Goal: Task Accomplishment & Management: Use online tool/utility

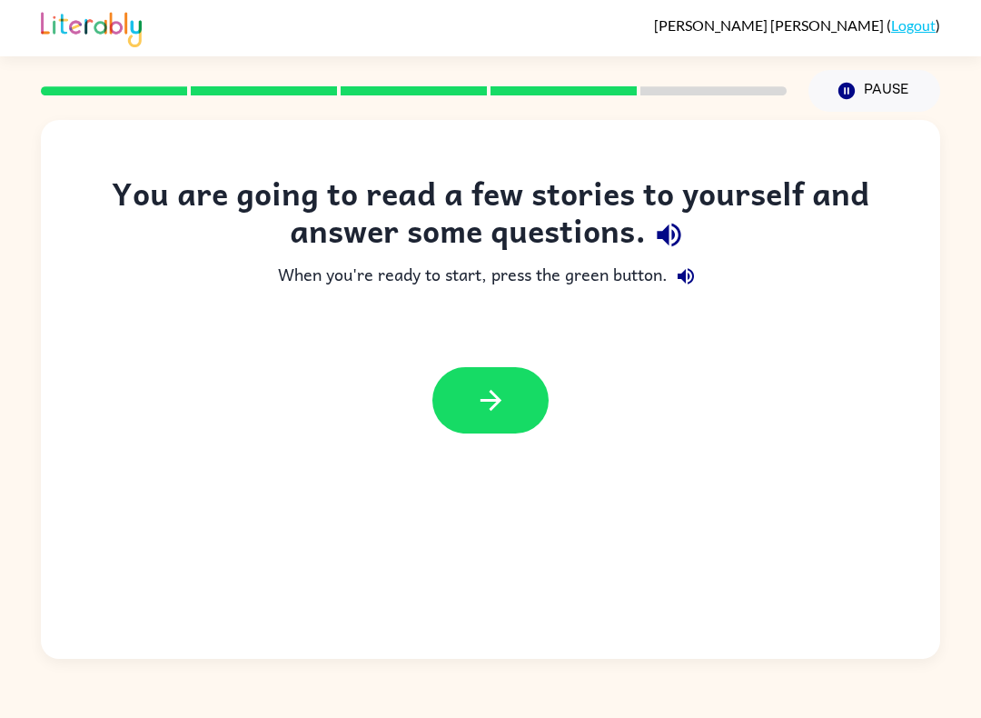
click at [664, 233] on icon "button" at bounding box center [669, 235] width 24 height 24
click at [664, 232] on icon "button" at bounding box center [669, 235] width 24 height 24
click at [659, 223] on icon "button" at bounding box center [669, 235] width 32 height 32
click at [679, 237] on icon "button" at bounding box center [669, 235] width 24 height 24
click at [678, 237] on icon "button" at bounding box center [669, 235] width 32 height 32
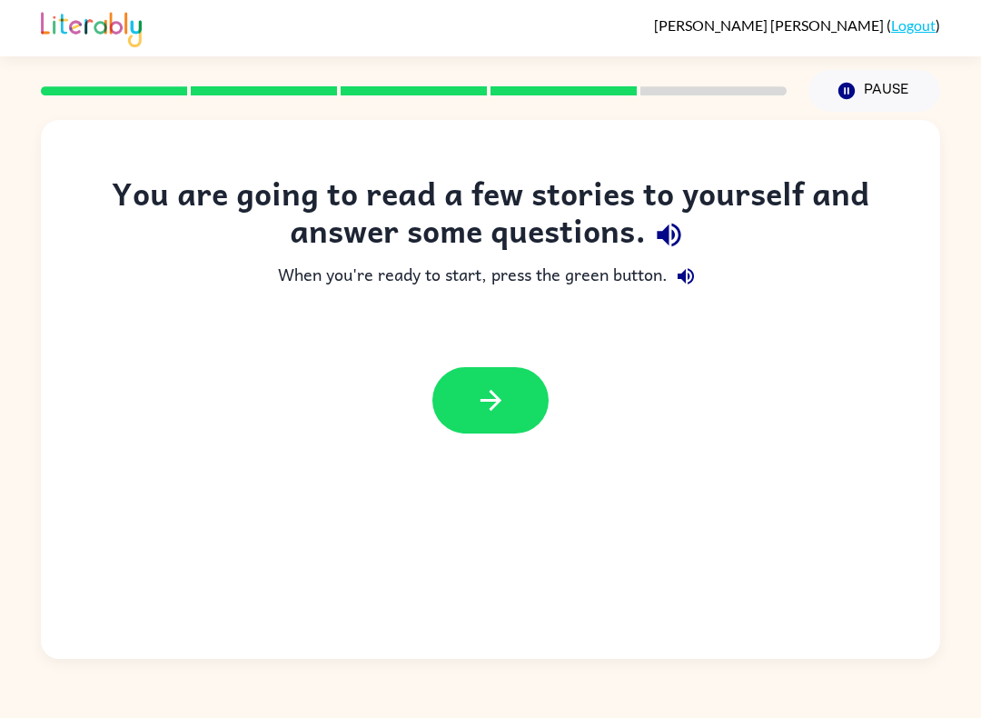
click at [683, 243] on icon "button" at bounding box center [669, 235] width 32 height 32
click at [680, 280] on icon "button" at bounding box center [686, 276] width 22 height 22
click at [695, 292] on button "button" at bounding box center [686, 276] width 36 height 36
click at [674, 238] on icon "button" at bounding box center [669, 235] width 32 height 32
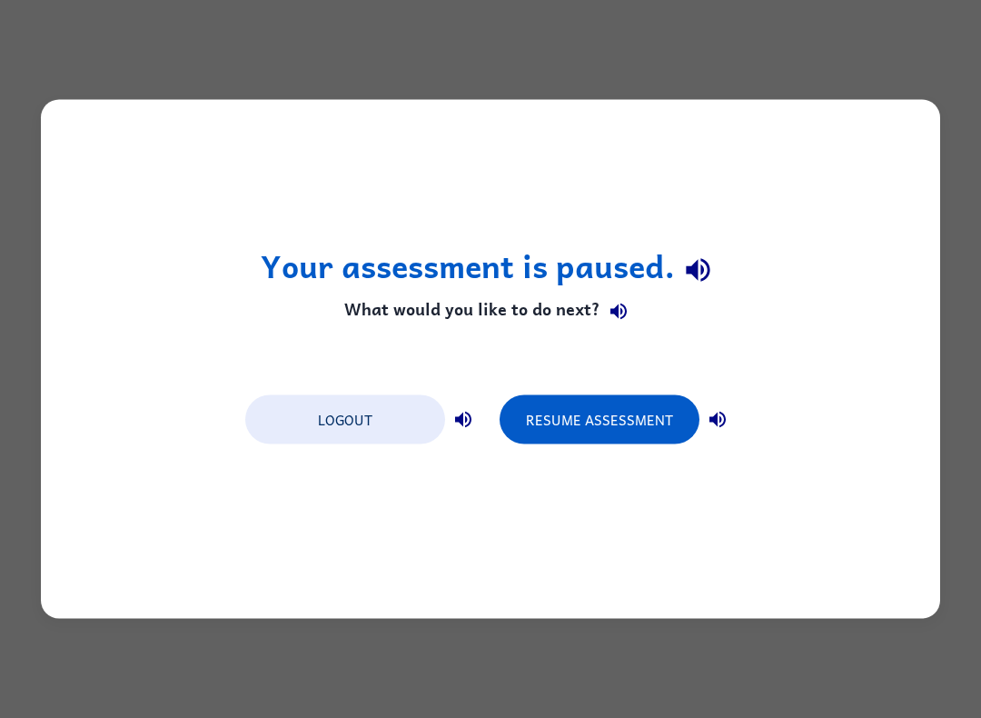
click at [635, 470] on div "Your assessment is paused. What would you like to do next? Logout Resume Assess…" at bounding box center [490, 359] width 899 height 519
click at [641, 424] on button "Resume Assessment" at bounding box center [600, 419] width 200 height 49
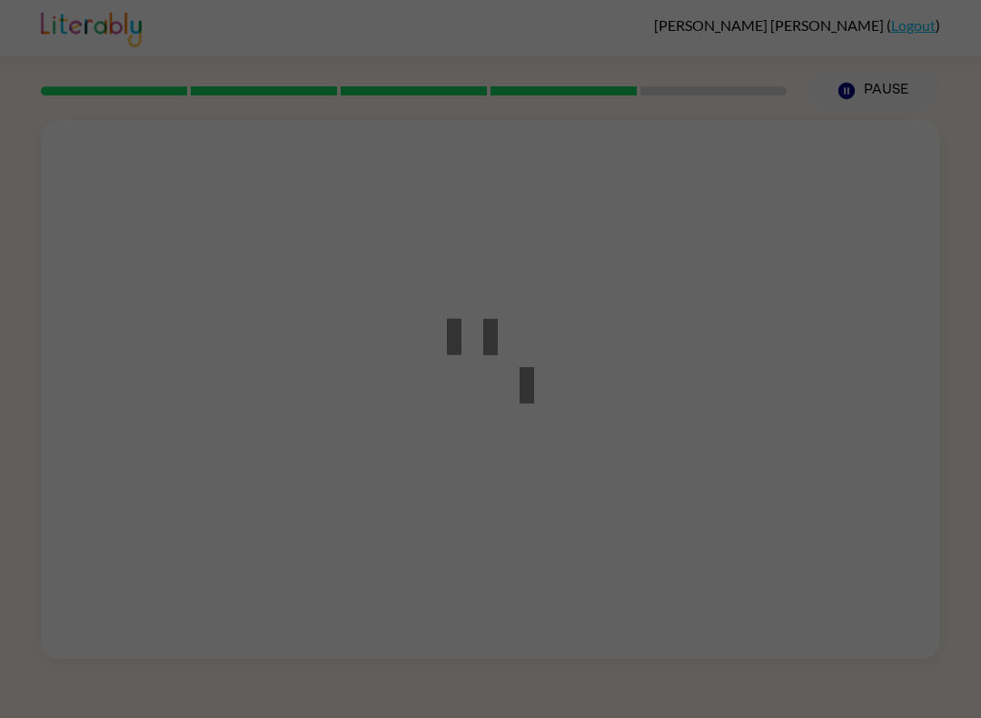
click at [622, 438] on div at bounding box center [490, 359] width 981 height 718
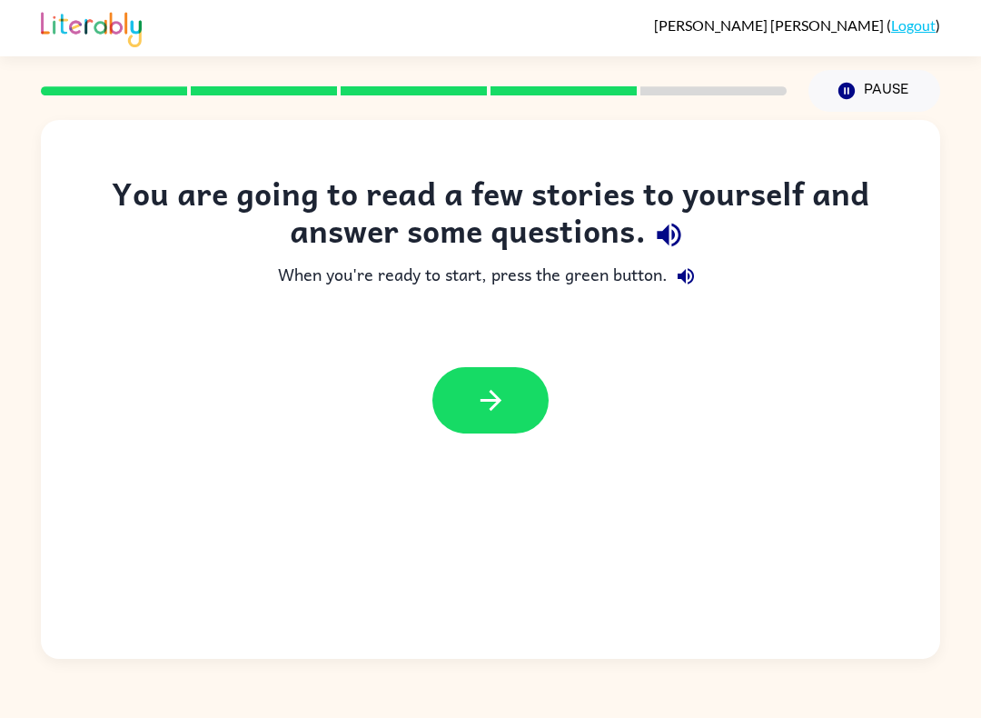
click at [467, 367] on button "button" at bounding box center [490, 400] width 116 height 66
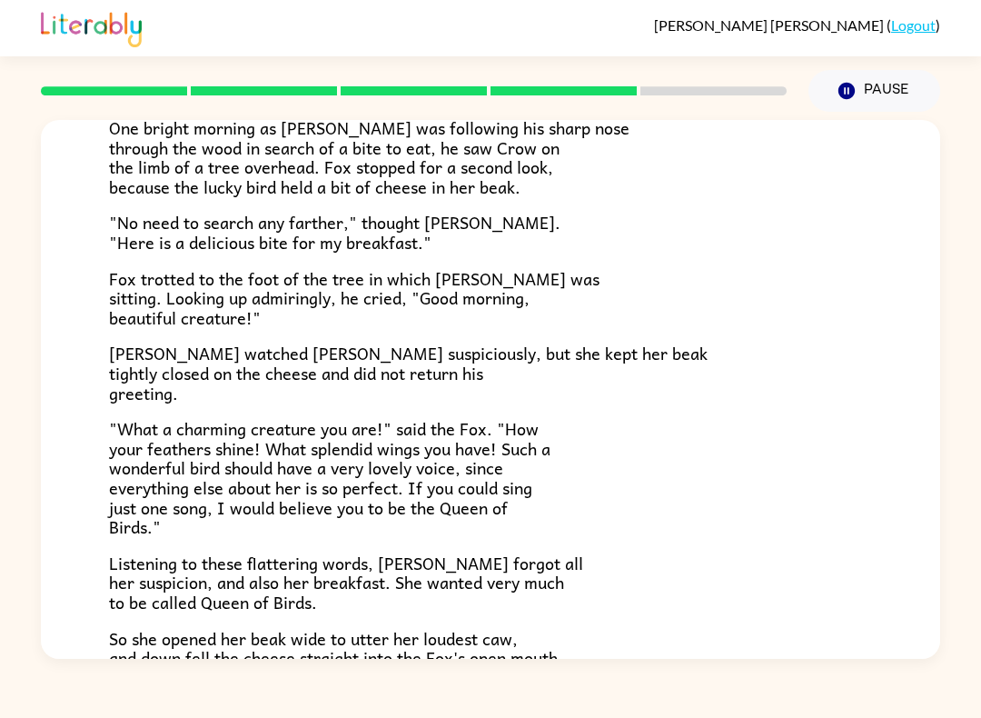
scroll to position [121, 0]
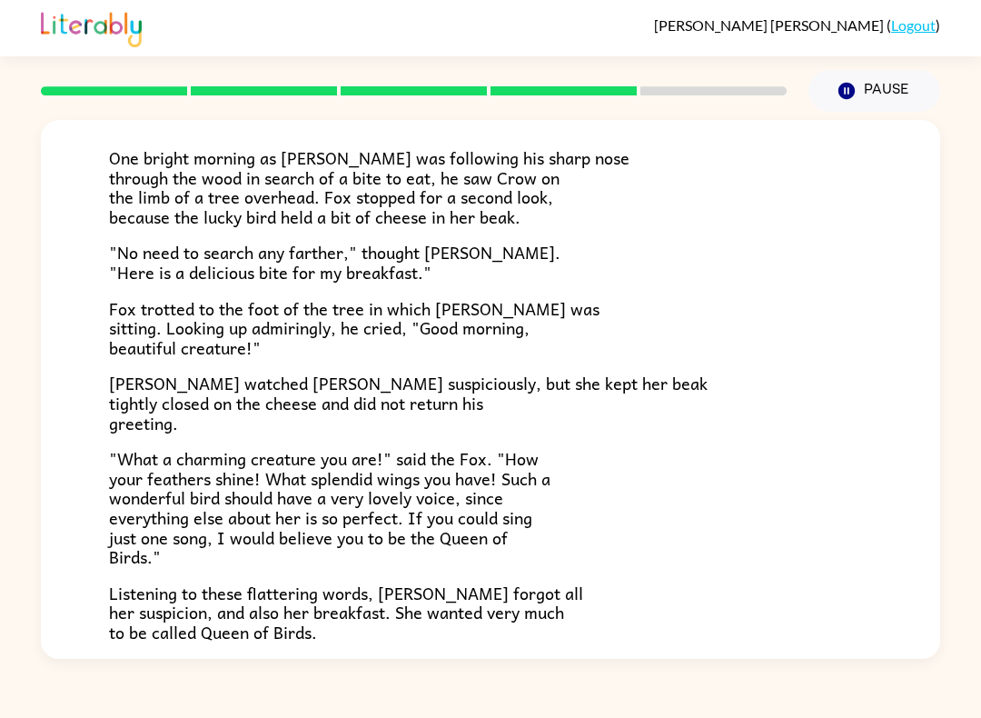
click at [0, 560] on div "The Fox and the Crow One bright morning as [PERSON_NAME] was following his shar…" at bounding box center [490, 385] width 981 height 547
click at [916, 17] on link "Logout" at bounding box center [913, 24] width 45 height 17
click at [912, 14] on div "[PERSON_NAME] ( Logout )" at bounding box center [490, 28] width 899 height 56
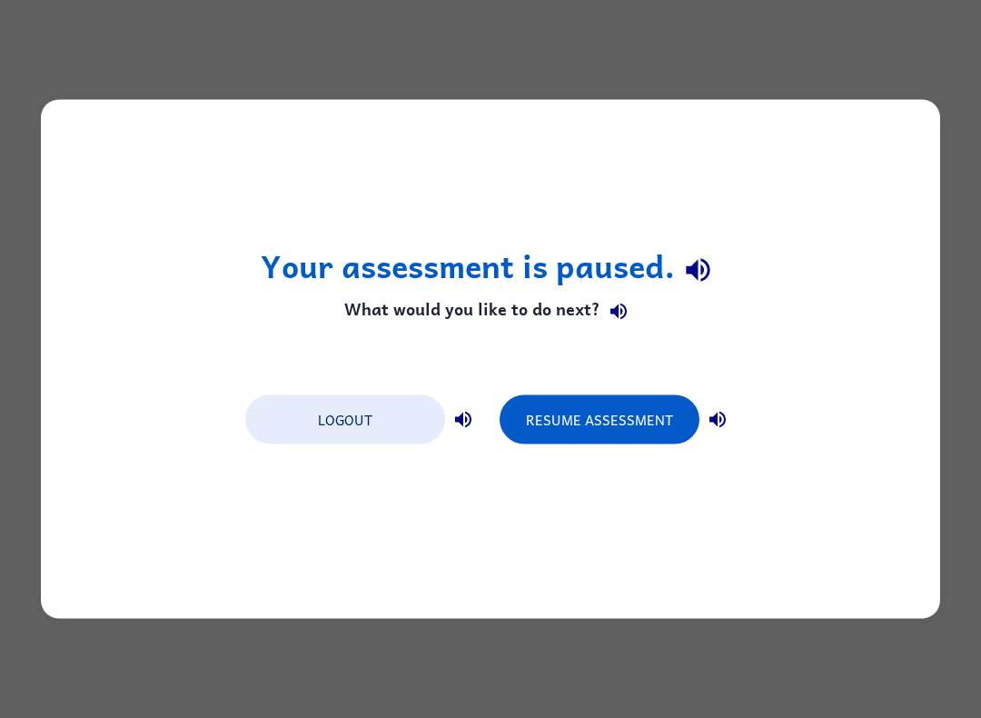
click at [384, 413] on button "Logout" at bounding box center [345, 419] width 200 height 49
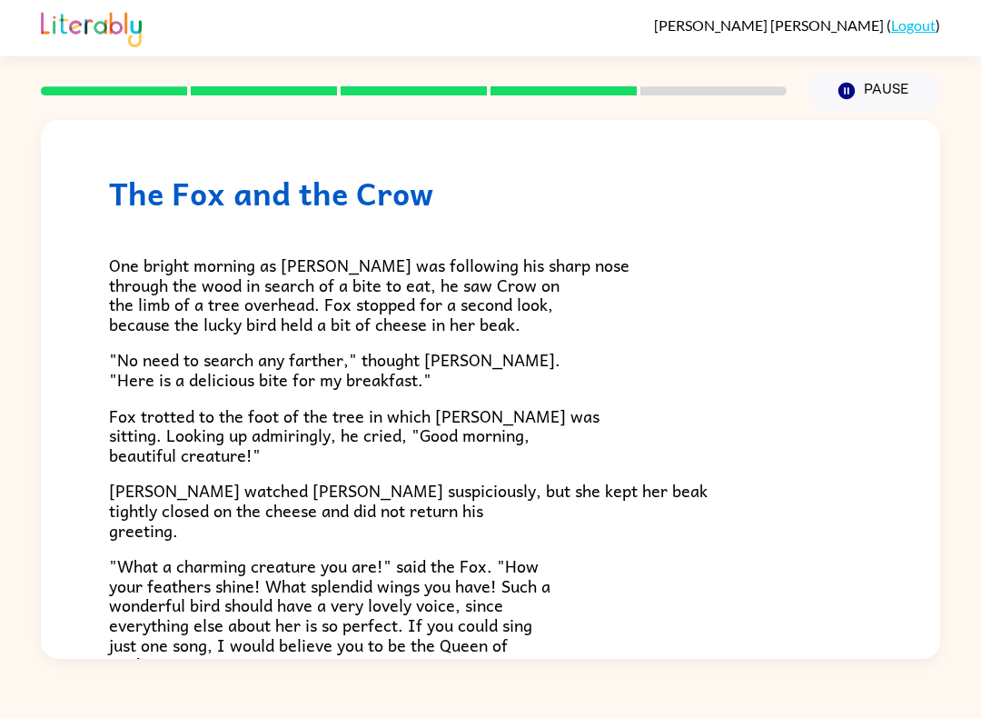
scroll to position [7, 0]
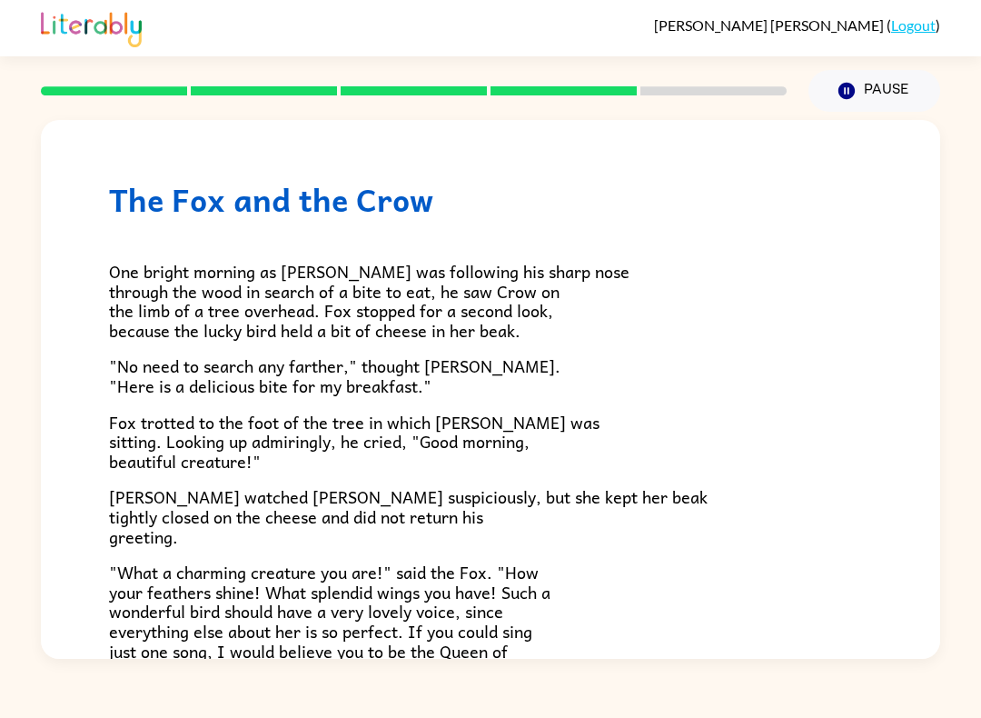
click at [101, 295] on div "The Fox and the Crow One bright morning as [PERSON_NAME] was following his shar…" at bounding box center [490, 504] width 899 height 782
click at [116, 312] on span "One bright morning as [PERSON_NAME] was following his sharp nose through the wo…" at bounding box center [369, 300] width 520 height 85
click at [91, 312] on div "The Fox and the Crow One bright morning as [PERSON_NAME] was following his shar…" at bounding box center [490, 504] width 899 height 782
click at [107, 292] on div "The Fox and the Crow One bright morning as [PERSON_NAME] was following his shar…" at bounding box center [490, 504] width 899 height 782
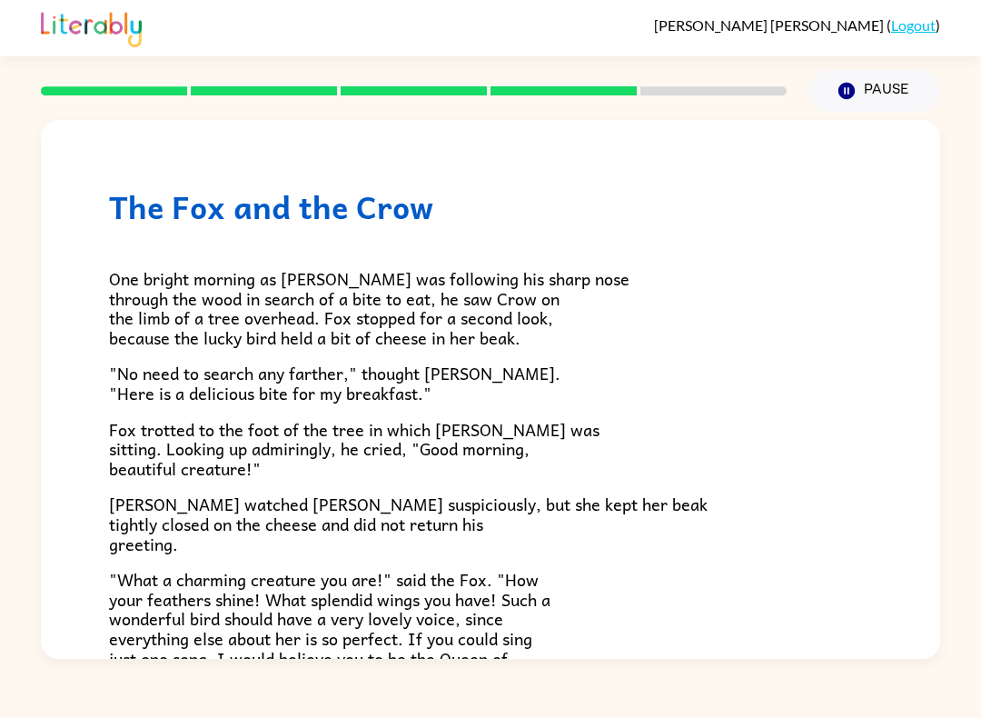
scroll to position [0, 0]
click at [376, 600] on span ""What a charming creature you are!" said the Fox. "How your feathers shine! Wha…" at bounding box center [329, 628] width 441 height 124
click at [321, 310] on span "One bright morning as [PERSON_NAME] was following his sharp nose through the wo…" at bounding box center [369, 307] width 520 height 85
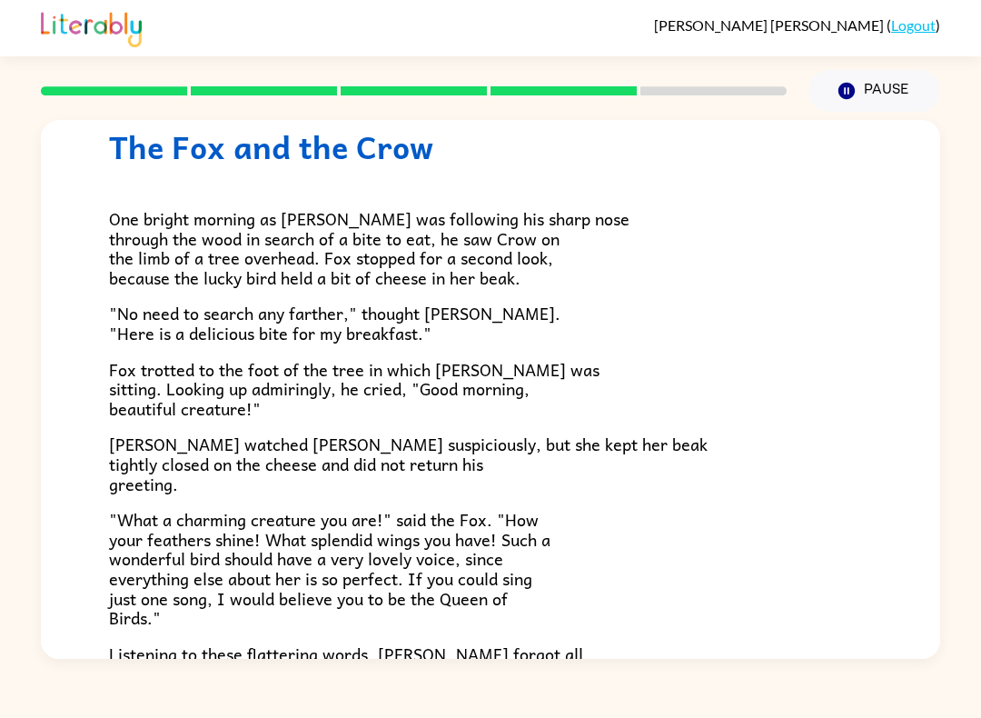
scroll to position [61, 0]
click at [978, 311] on div "The Fox and the Crow One bright morning as [PERSON_NAME] was following his shar…" at bounding box center [490, 385] width 981 height 547
click at [838, 306] on p ""No need to search any farther," thought [PERSON_NAME]. "Here is a delicious bi…" at bounding box center [490, 321] width 763 height 39
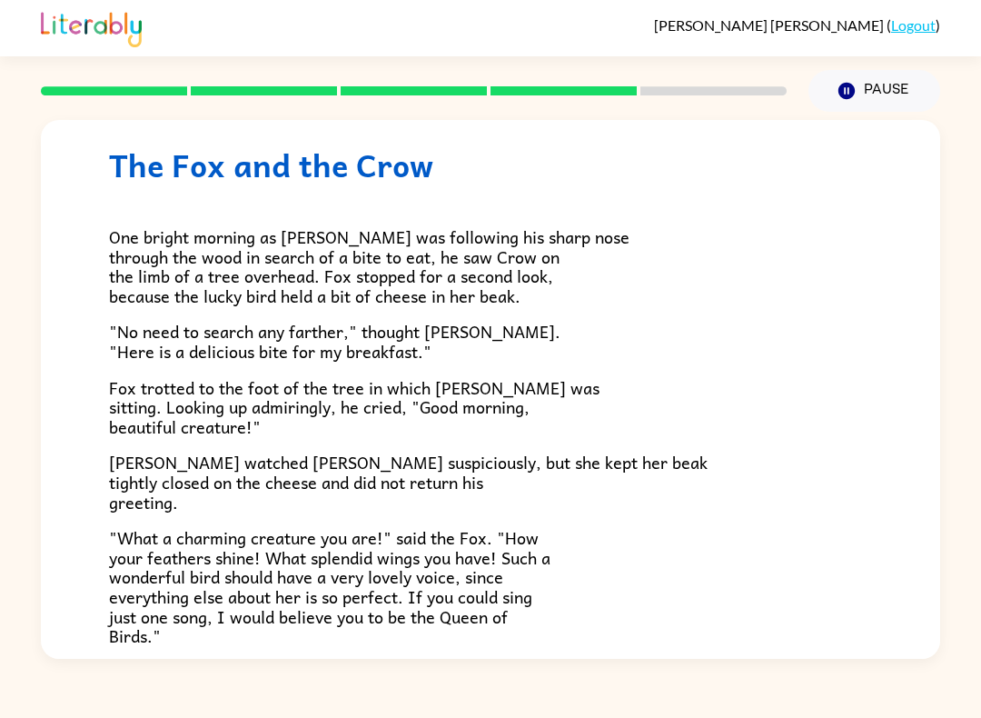
scroll to position [37, 0]
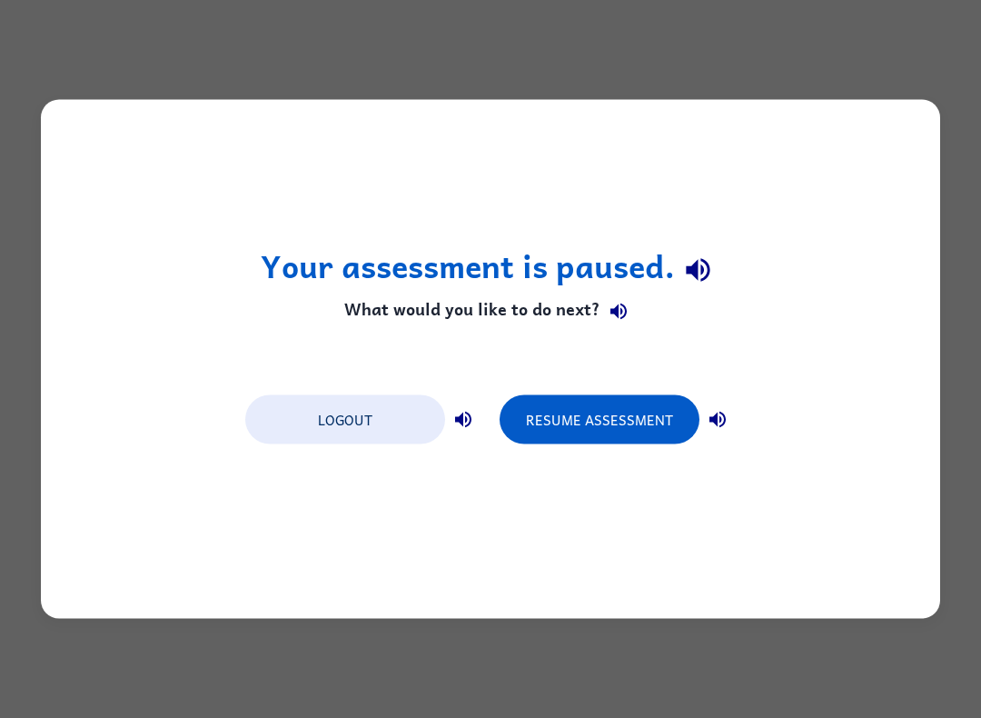
click at [615, 432] on button "Resume Assessment" at bounding box center [600, 419] width 200 height 49
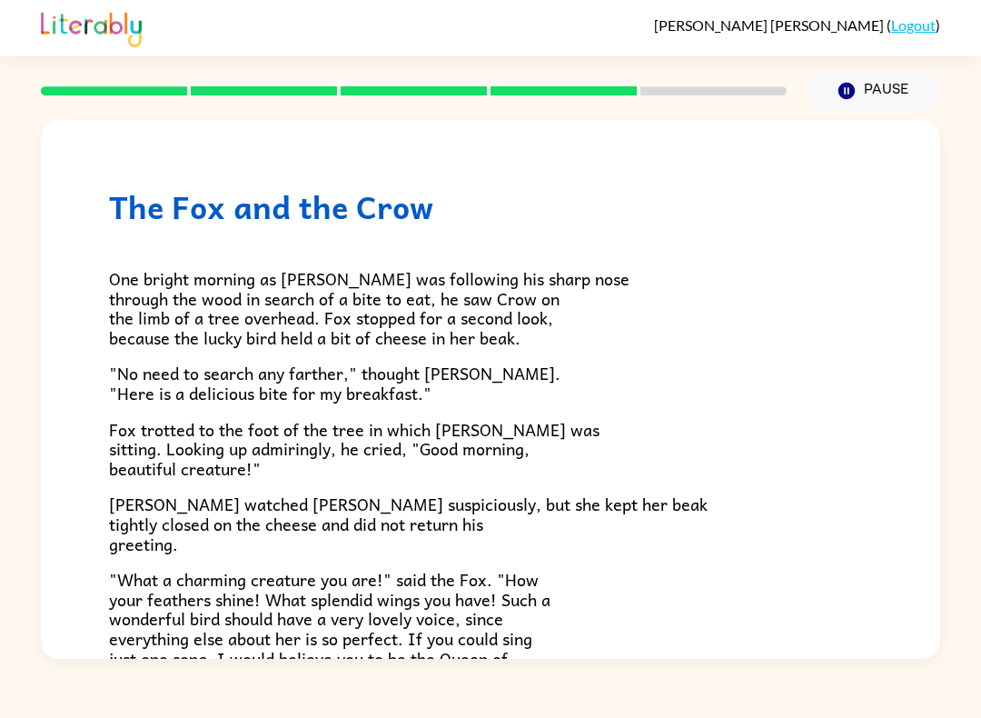
click at [627, 420] on p "Fox trotted to the foot of the tree in which [PERSON_NAME] was sitting. Looking…" at bounding box center [490, 449] width 763 height 59
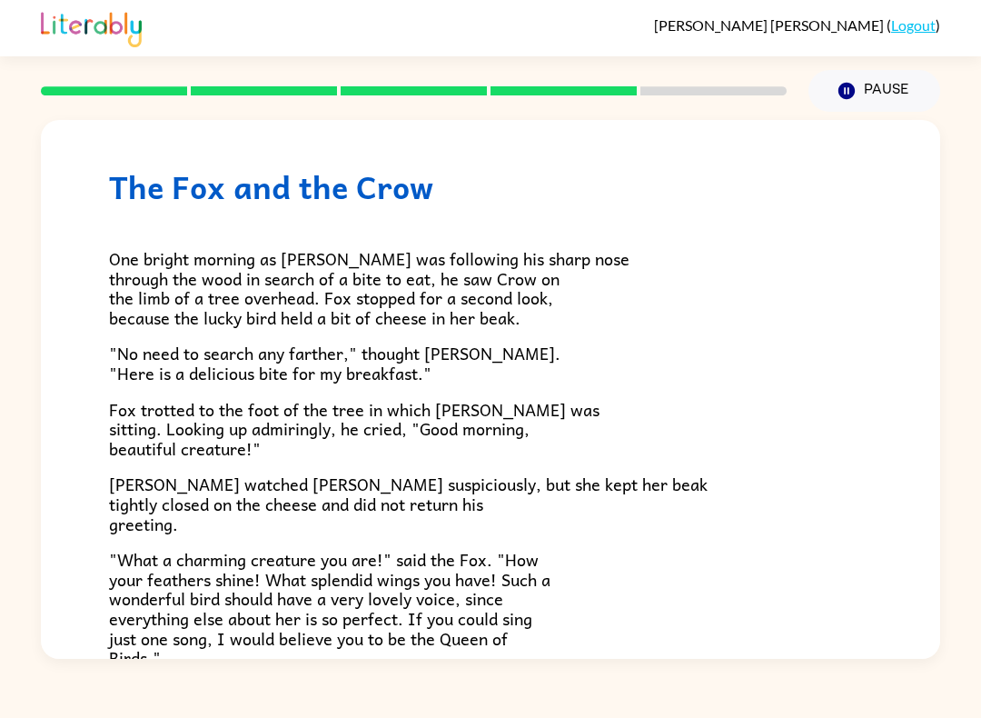
scroll to position [24, 0]
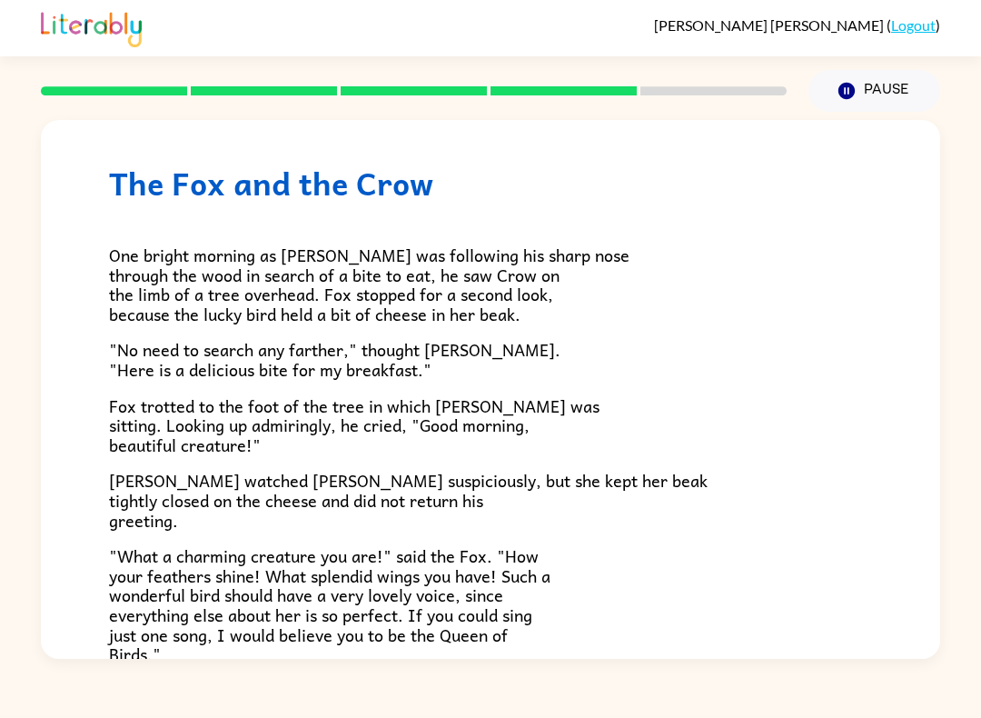
click at [867, 122] on div "The Fox and the Crow One bright morning as [PERSON_NAME] was following his shar…" at bounding box center [490, 487] width 899 height 782
click at [834, 84] on button "Pause Pause" at bounding box center [874, 91] width 132 height 42
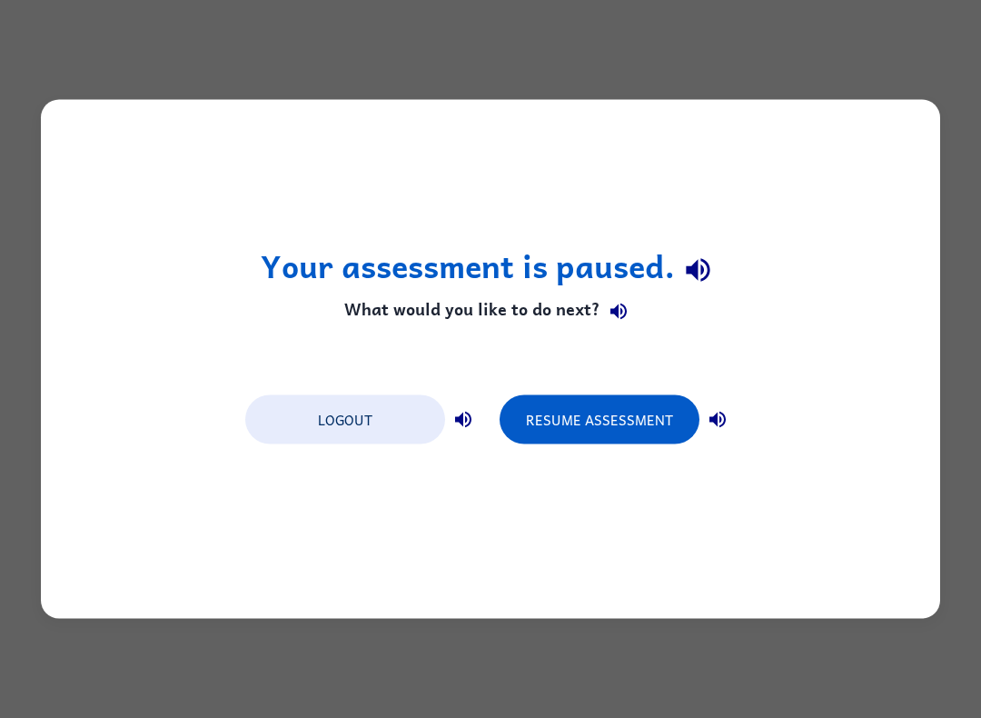
click at [893, 13] on div "Your assessment is paused. What would you like to do next? Logout Resume Assess…" at bounding box center [490, 359] width 981 height 718
click at [346, 459] on div "Your assessment is paused. What would you like to do next? Logout Resume Assess…" at bounding box center [490, 359] width 899 height 519
click at [366, 408] on button "Logout" at bounding box center [345, 419] width 200 height 49
